Goal: Task Accomplishment & Management: Manage account settings

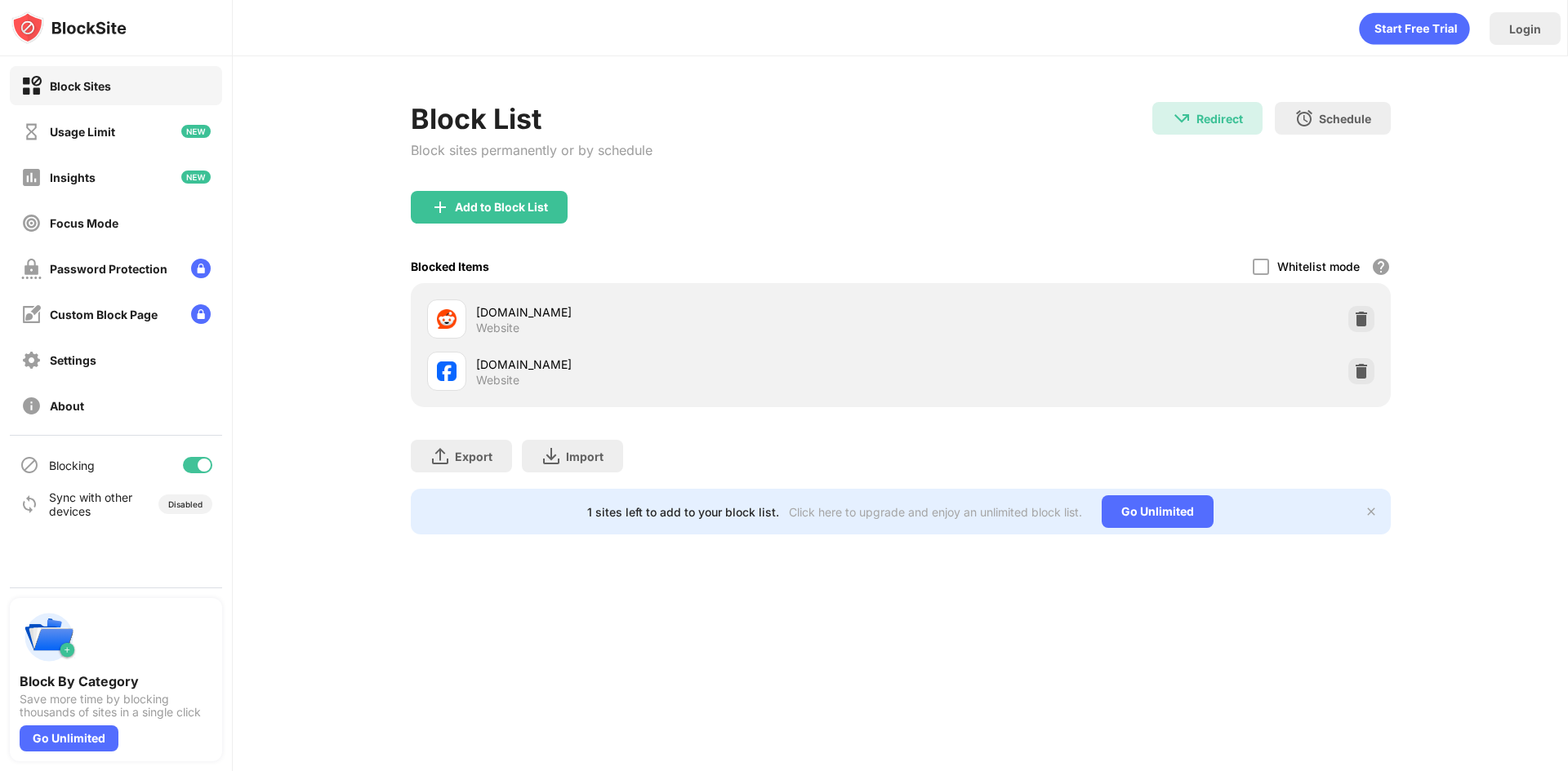
click at [191, 461] on div at bounding box center [197, 465] width 30 height 16
click at [191, 459] on div at bounding box center [192, 466] width 13 height 13
drag, startPoint x: 0, startPoint y: 0, endPoint x: 849, endPoint y: 212, distance: 875.1
click at [891, 181] on div "Block List Block sites permanently or by schedule Redirect Redirect to pomofocu…" at bounding box center [902, 146] width 980 height 89
click at [198, 464] on div at bounding box center [204, 466] width 13 height 13
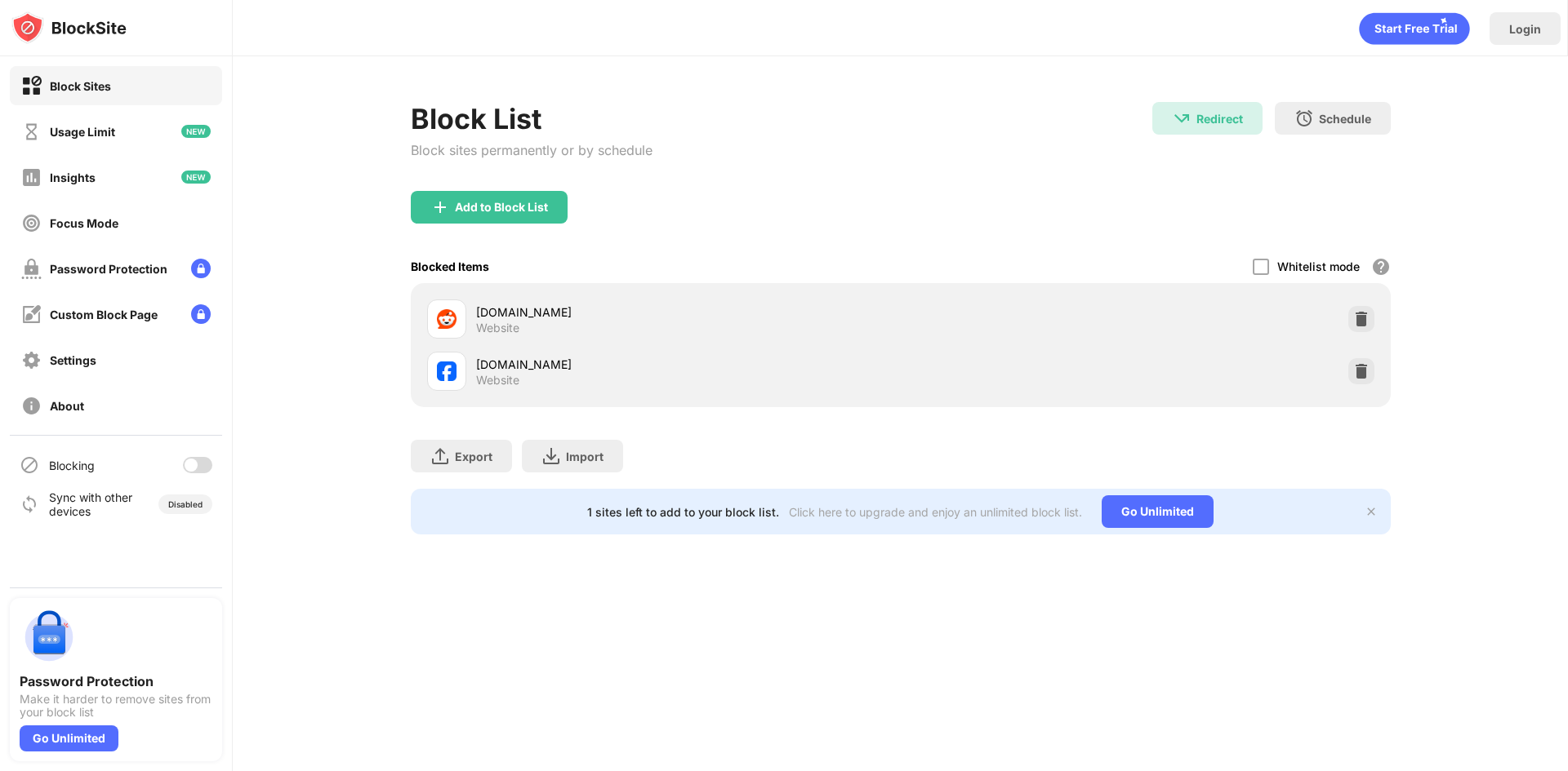
click at [192, 467] on div at bounding box center [192, 466] width 13 height 13
